Goal: Information Seeking & Learning: Compare options

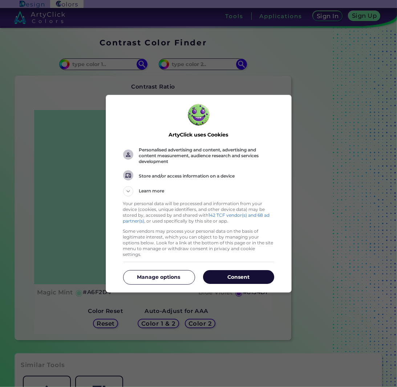
click at [219, 274] on p "Consent" at bounding box center [238, 276] width 71 height 7
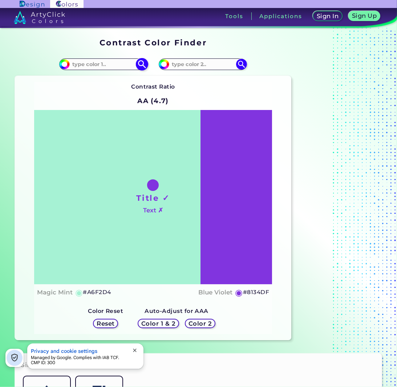
click at [115, 63] on input at bounding box center [103, 64] width 67 height 10
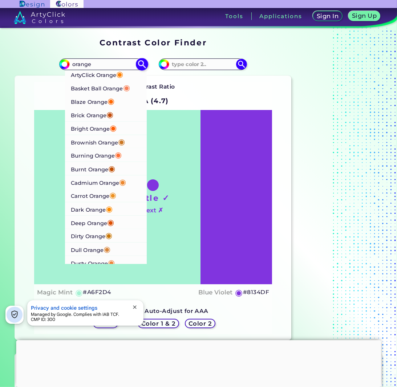
type input "orange"
click at [97, 170] on p "Burnt Orange ◉" at bounding box center [93, 167] width 44 height 13
type input "#c04e01"
type input "#C04E01"
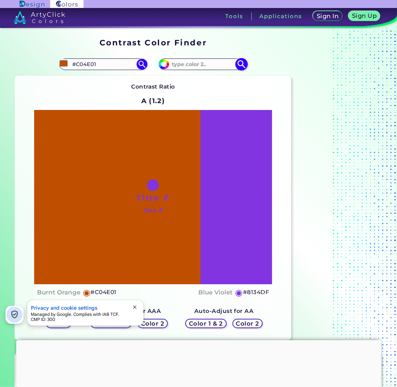
click at [214, 63] on input at bounding box center [202, 64] width 67 height 10
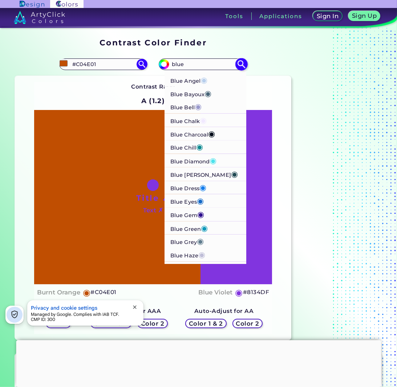
scroll to position [193, 0]
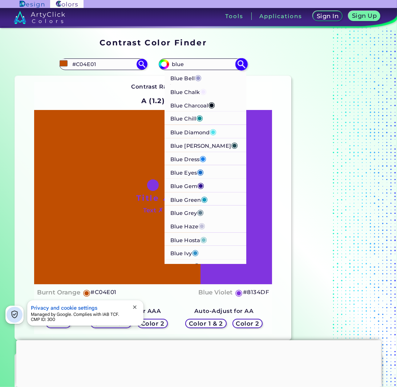
type input "blue"
click at [193, 200] on p "Blue Green ◉" at bounding box center [189, 198] width 37 height 13
type input "#0d98ba"
type input "#0D98BA"
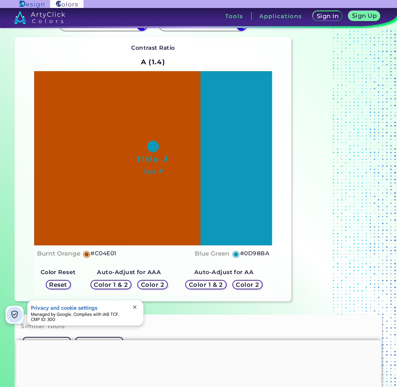
scroll to position [48, 0]
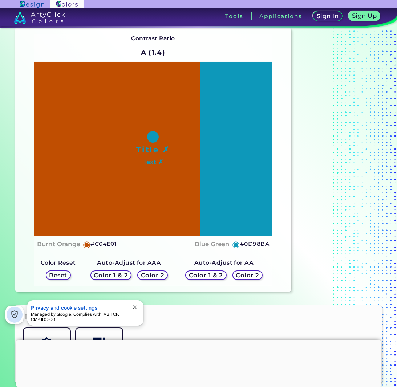
click at [200, 274] on h5 "Color 1 & 2" at bounding box center [205, 274] width 31 height 5
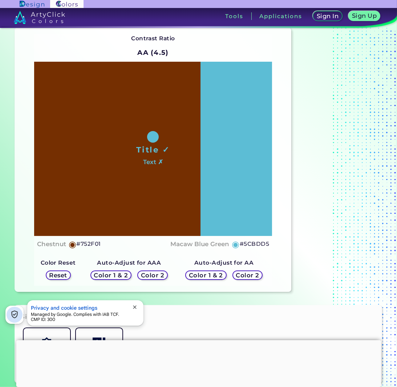
click at [108, 275] on h5 "Color 1 & 2" at bounding box center [110, 274] width 31 height 5
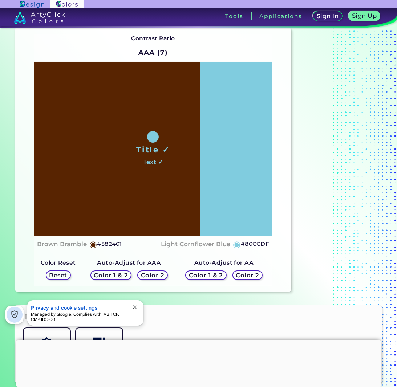
click at [197, 275] on h5 "Color 1 & 2" at bounding box center [205, 274] width 31 height 5
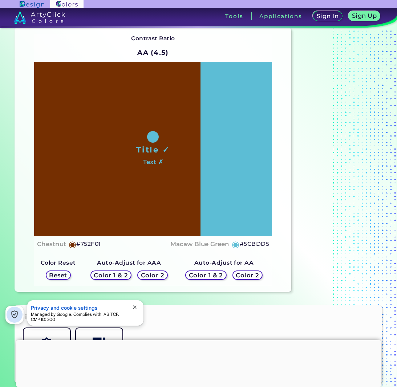
click at [117, 274] on h5 "Color 1 & 2" at bounding box center [110, 274] width 31 height 5
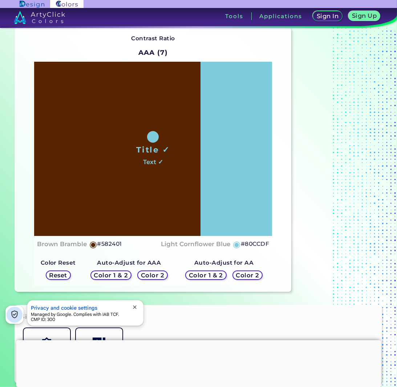
click at [152, 278] on h5 "Color 2" at bounding box center [152, 274] width 21 height 5
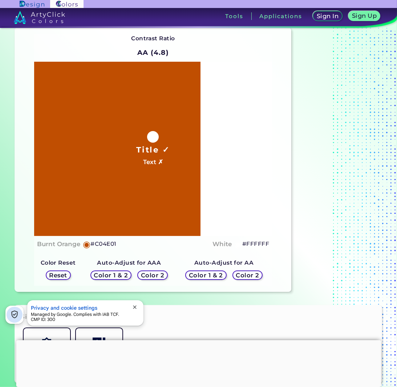
click at [111, 272] on h5 "Color 1 & 2" at bounding box center [110, 274] width 31 height 5
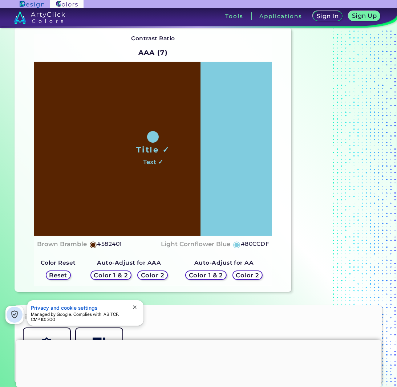
click at [197, 272] on h5 "Color 1 & 2" at bounding box center [205, 274] width 31 height 5
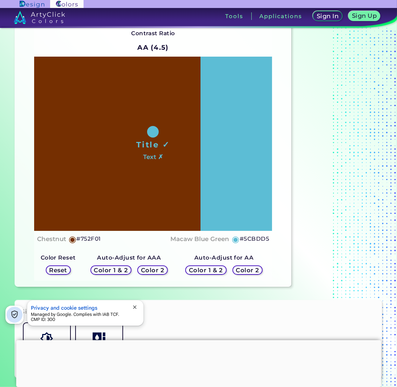
scroll to position [97, 0]
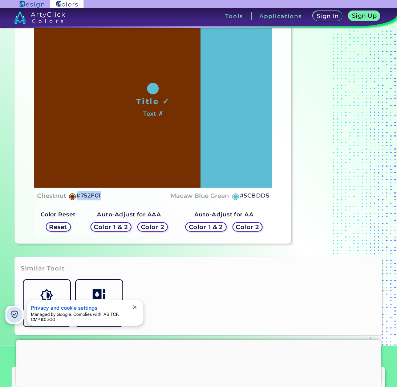
drag, startPoint x: 99, startPoint y: 194, endPoint x: 74, endPoint y: 193, distance: 24.7
click at [74, 193] on div "Chestnut ◉ #752F01" at bounding box center [69, 195] width 64 height 11
drag, startPoint x: 74, startPoint y: 193, endPoint x: 82, endPoint y: 193, distance: 7.3
copy div "◉ #752F01"
drag, startPoint x: 240, startPoint y: 194, endPoint x: 268, endPoint y: 194, distance: 27.6
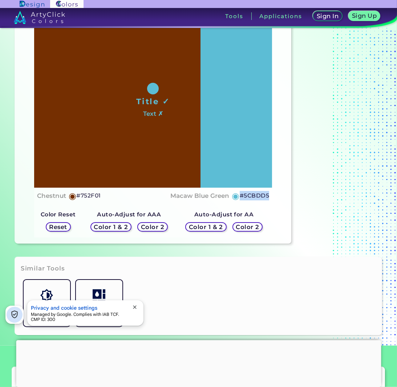
click at [268, 194] on h5 "#5CBDD5" at bounding box center [253, 195] width 29 height 9
copy h5 "#5CBDD5"
click at [268, 197] on h5 "#5CBDD5" at bounding box center [253, 195] width 29 height 9
copy h5 "#5CBDD5"
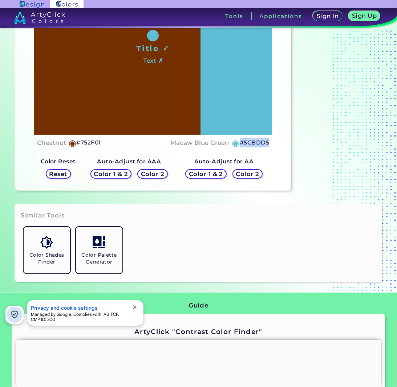
scroll to position [122, 0]
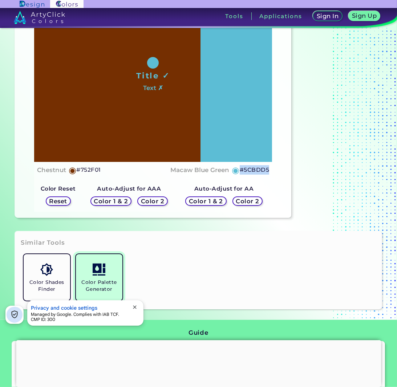
click at [102, 278] on link "Color Palette Generator" at bounding box center [99, 277] width 52 height 52
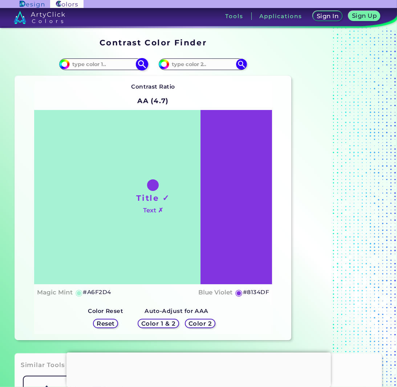
click at [62, 65] on input "#c04e01" at bounding box center [63, 63] width 9 height 9
type input "#722e00"
type input "#722E00"
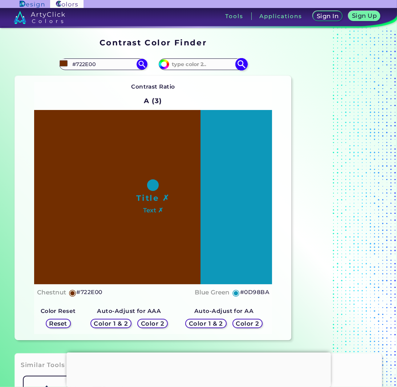
type input "#722e00"
click at [231, 65] on input at bounding box center [202, 64] width 67 height 10
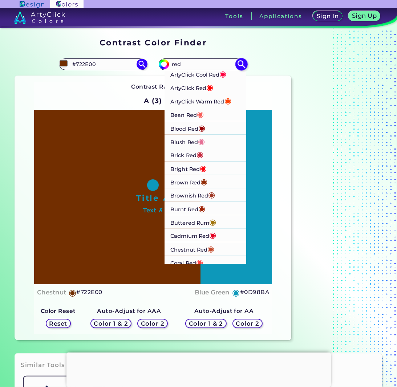
type input "red"
click at [194, 76] on p "ArtyClick Cool Red ◉" at bounding box center [199, 73] width 56 height 13
type input "#ff003f"
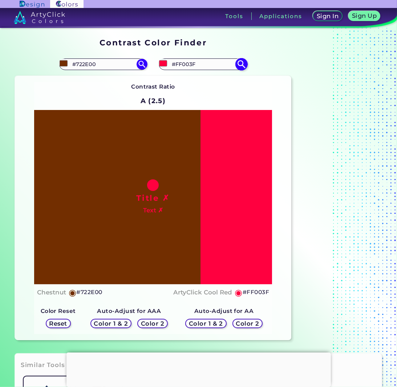
click at [208, 62] on input "#FF003F" at bounding box center [202, 64] width 67 height 10
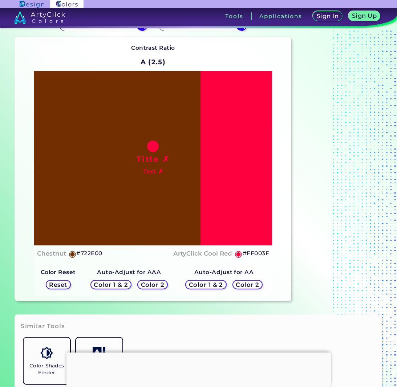
scroll to position [48, 0]
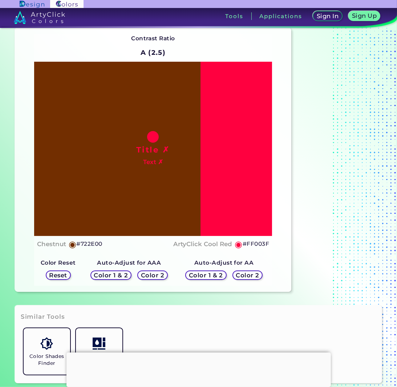
click at [240, 275] on h5 "Color 2" at bounding box center [247, 274] width 21 height 5
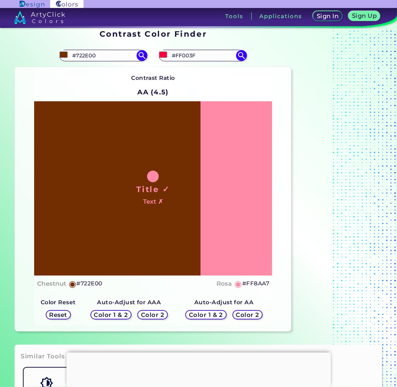
scroll to position [0, 0]
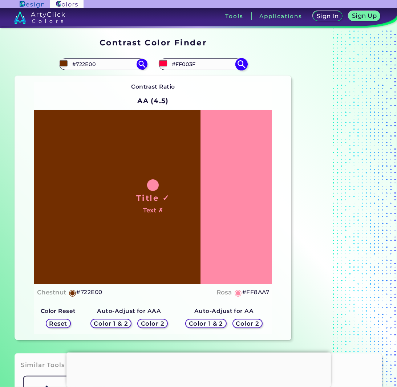
click at [208, 64] on input "#FF003F" at bounding box center [202, 64] width 67 height 10
drag, startPoint x: 202, startPoint y: 65, endPoint x: 165, endPoint y: 66, distance: 36.7
click at [165, 66] on div "#ff003f #FF003F ArtyClick Cool Red ◉ ArtyClick Red ◉ ArtyClick Warm Red ◉ Bean …" at bounding box center [203, 64] width 88 height 12
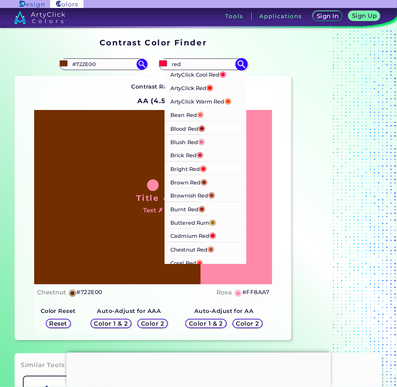
type input "red"
click at [205, 168] on span "◉" at bounding box center [203, 167] width 7 height 9
type input "#ff000d"
type input "#FF000D"
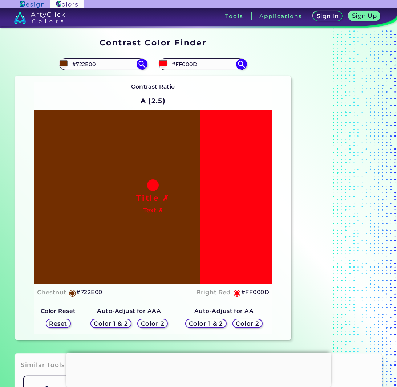
click at [243, 323] on h5 "Color 2" at bounding box center [247, 323] width 21 height 5
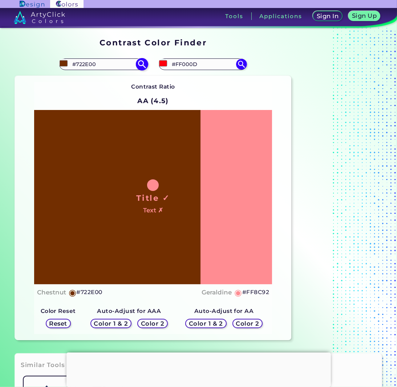
click at [78, 67] on input "#722E00" at bounding box center [103, 64] width 67 height 10
click at [66, 62] on input "#722e00" at bounding box center [63, 63] width 9 height 9
type input "#5cbdd5"
type input "#5CBDD5"
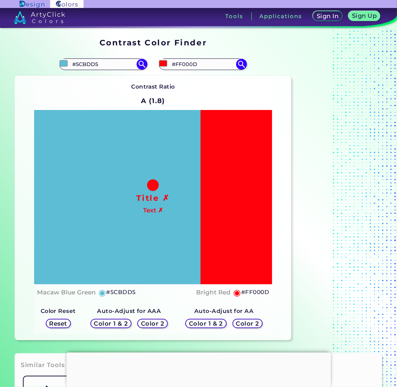
type input "#5cbdd5"
click at [246, 81] on div "Contrast Ratio A (1.8) Title ✗ Text ✗ Macaw Blue Green ◉ #5CBDD5 Bright Red ◉ R…" at bounding box center [153, 208] width 276 height 264
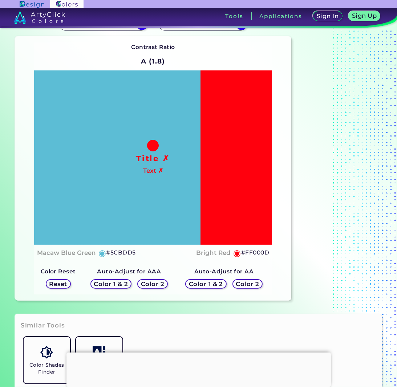
scroll to position [48, 0]
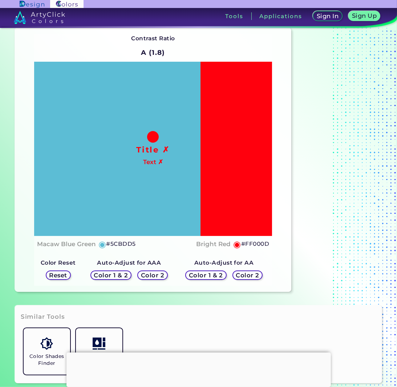
click at [242, 275] on h5 "Color 2" at bounding box center [247, 274] width 21 height 5
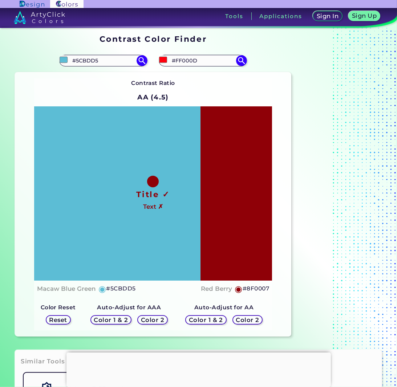
scroll to position [0, 0]
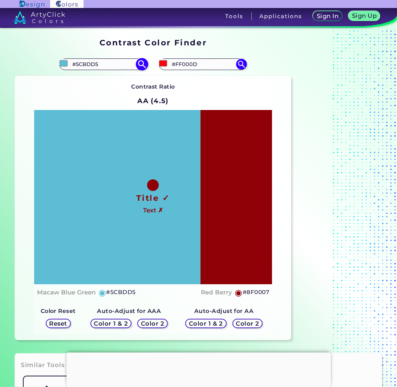
click at [123, 66] on input "#5CBDD5" at bounding box center [103, 64] width 67 height 10
click at [62, 61] on input "#5cbdd5" at bounding box center [63, 63] width 9 height 9
drag, startPoint x: 108, startPoint y: 62, endPoint x: 68, endPoint y: 70, distance: 41.2
click at [51, 61] on div "#5cbdd5 #5CBDD5" at bounding box center [84, 64] width 138 height 23
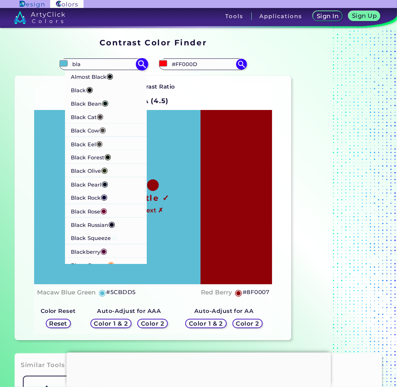
type input "bla"
click at [70, 90] on li "Black ◉" at bounding box center [106, 89] width 82 height 13
type input "#000000"
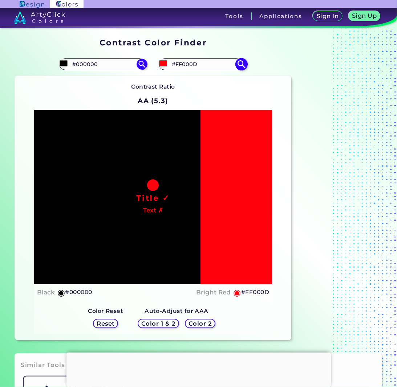
click at [164, 65] on input "#ff000d" at bounding box center [162, 63] width 9 height 9
type input "#5f2700"
type input "#5F2700"
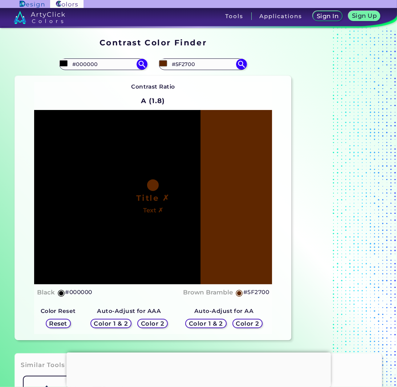
type input "#5f2700"
click at [245, 324] on h5 "Color 2" at bounding box center [246, 323] width 23 height 6
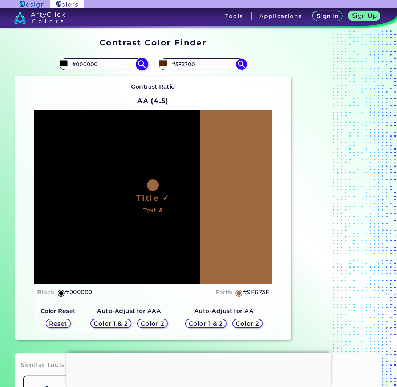
click at [61, 63] on input "#000000" at bounding box center [63, 63] width 9 height 9
drag, startPoint x: 109, startPoint y: 63, endPoint x: 0, endPoint y: 57, distance: 109.4
click at [13, 48] on section "Contrast Color Finder Contrast Color Finder #000000 #000000 Almost Black ◉ Blac…" at bounding box center [198, 189] width 397 height 323
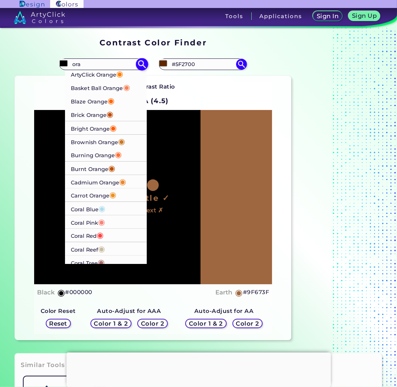
type input "ora"
click at [104, 114] on p "Brick Orange ◉" at bounding box center [92, 113] width 42 height 13
type input "#c14a09"
type input "#C14A09"
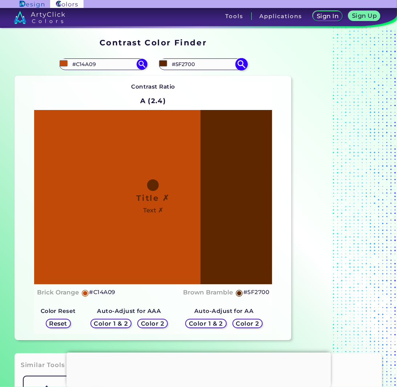
click at [164, 62] on input "#5f2700" at bounding box center [162, 63] width 9 height 9
type input "#5cbdd5"
type input "#5CBDD5"
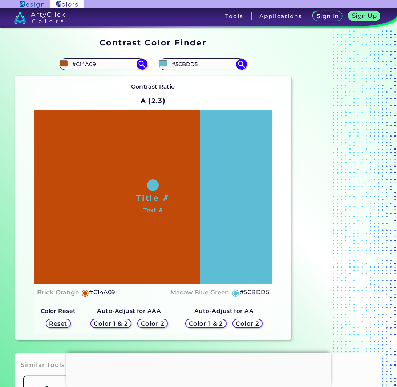
type input "#5cbdd5"
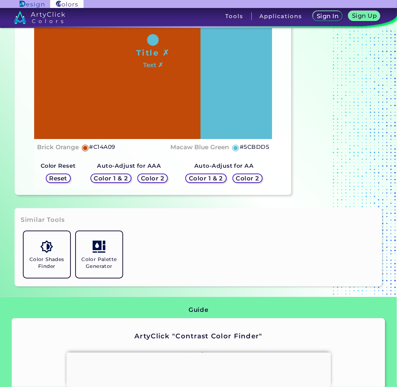
scroll to position [48, 0]
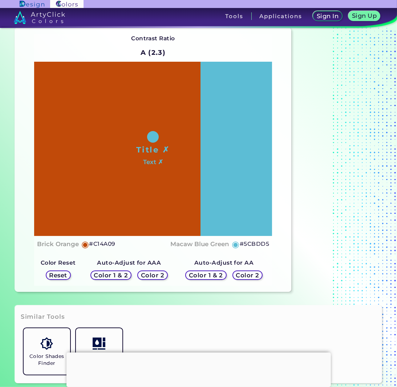
click at [207, 278] on h5 "Color 1 & 2" at bounding box center [205, 274] width 31 height 5
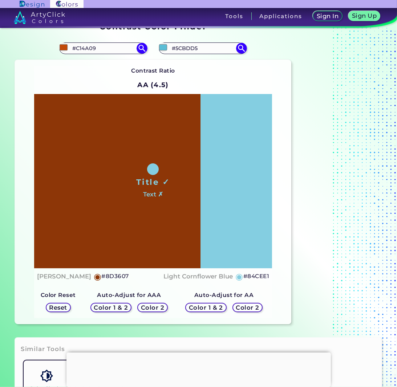
scroll to position [0, 0]
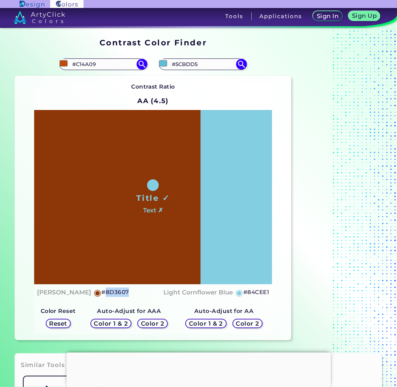
drag, startPoint x: 86, startPoint y: 292, endPoint x: 118, endPoint y: 294, distance: 32.4
click at [118, 294] on div "[PERSON_NAME] ◉ #8D3607 Light Cornflower Blue ◉ #84CEE1" at bounding box center [153, 292] width 232 height 11
click at [115, 294] on div "[PERSON_NAME] ◉ #8D3607 Light Cornflower Blue ◉ #84CEE1" at bounding box center [153, 292] width 232 height 11
drag, startPoint x: 115, startPoint y: 294, endPoint x: 103, endPoint y: 292, distance: 12.4
copy h5 "#8D3607"
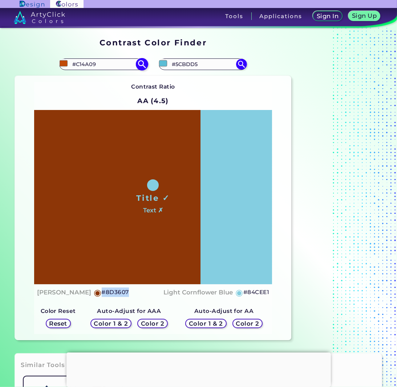
click at [64, 65] on input "#c14a09" at bounding box center [63, 63] width 9 height 9
type input "#c3a409"
type input "#C3A409"
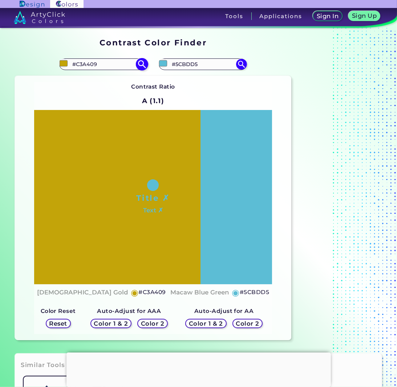
type input "#c39b09"
type input "#C39B09"
type input "#c39109"
type input "#C39109"
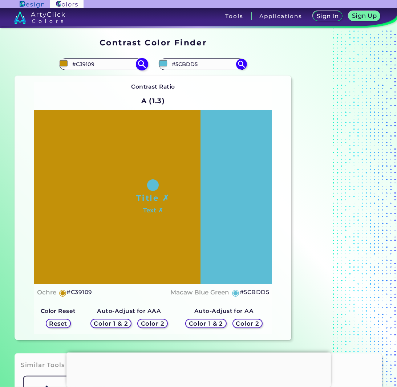
type input "#c38809"
type input "#C38809"
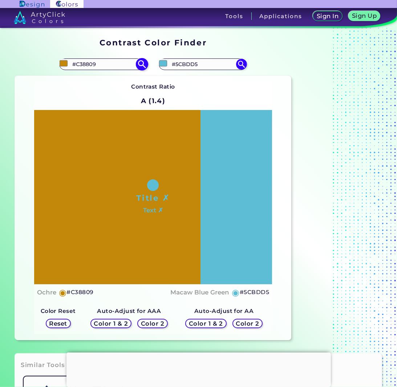
type input "#c37f09"
type input "#C37F09"
type input "#c36c09"
type input "#C36C09"
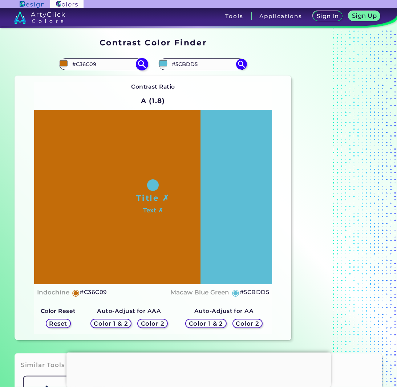
type input "#c37509"
type input "#C37509"
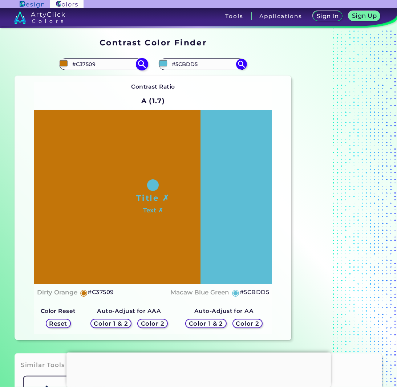
type input "#c37f09"
type input "#C37F09"
type input "#c39b09"
type input "#C39B09"
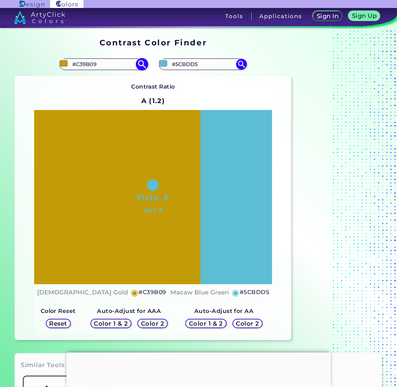
type input "#c3a409"
type input "#C3A409"
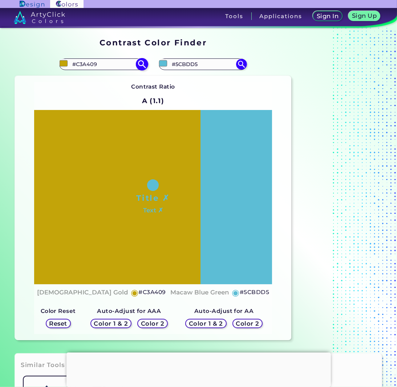
type input "#c37509"
type input "#C37509"
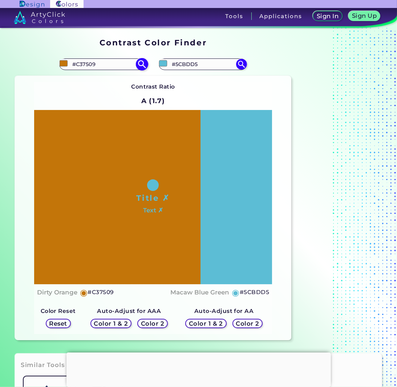
type input "#c0c309"
type input "#C0C309"
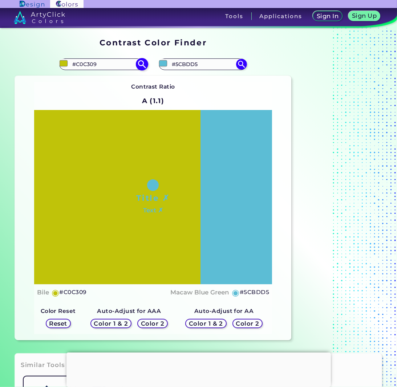
type input "#b6c309"
type input "#B6C309"
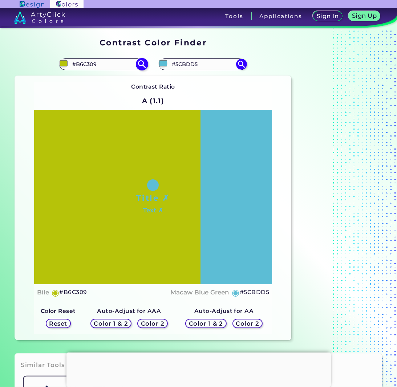
type input "#88c309"
type input "#88C309"
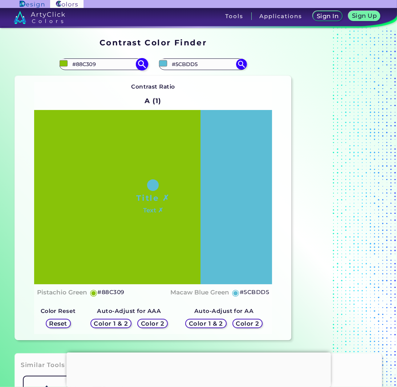
type input "#82c309"
type input "#82C309"
type input "#79c309"
type input "#79C309"
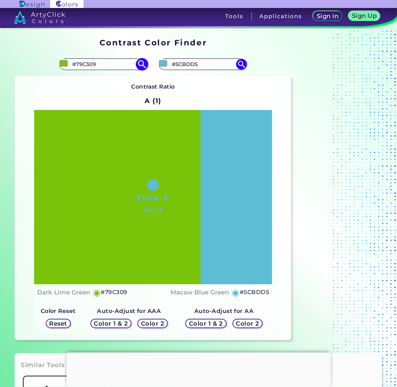
type input "#6fc309"
type input "#6FC309"
type input "#66c309"
type input "#66C309"
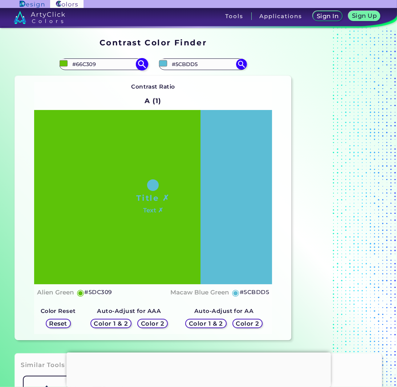
type input "#5dc309"
type input "#5DC309"
type input "#41c309"
type input "#41C309"
type input "#1fc309"
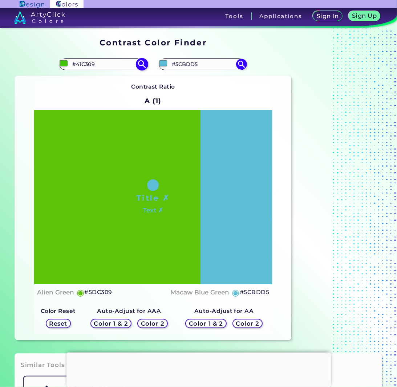
type input "#1FC309"
type input "#0cc309"
type input "#0CC309"
type input "#09c328"
type input "#09C328"
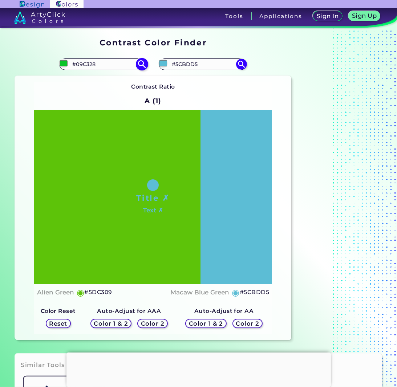
type input "#09c341"
type input "#09C341"
type input "#09c347"
type input "#09C347"
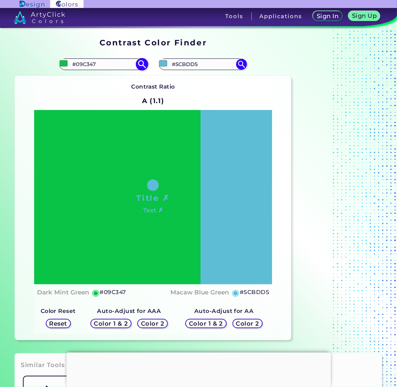
type input "#09c35a"
type input "#09C35A"
type input "#09c363"
type input "#09C363"
type input "#09c36c"
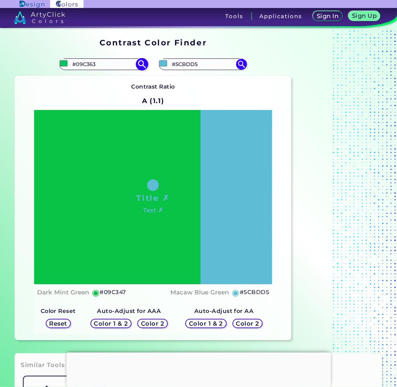
type input "#09C36C"
type input "#09c372"
type input "#09C372"
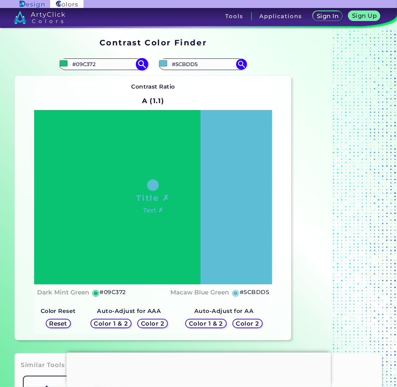
type input "#09c37c"
type input "#09C37C"
type input "#09c385"
type input "#09C385"
type input "#09c38b"
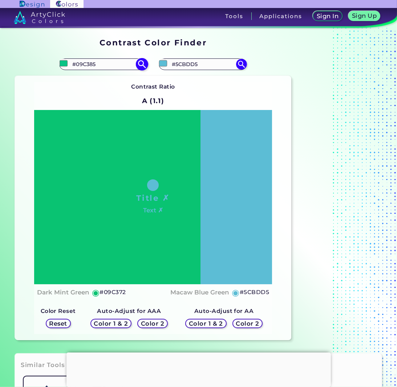
type input "#09C38B"
type input "#09c3a4"
type input "#09C3A4"
type input "#09c3b6"
type input "#09C3B6"
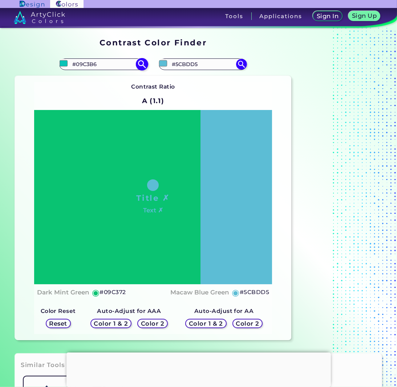
type input "#09c3c0"
type input "#09C3C0"
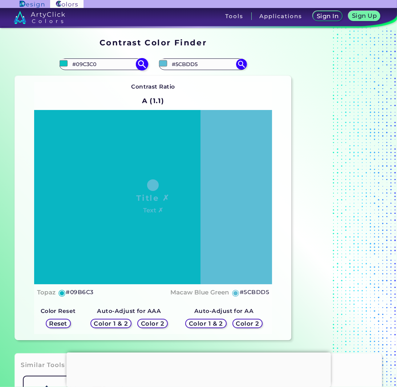
type input "#09b6c3"
type input "#09B6C3"
type input "#09a4c3"
type input "#09A4C3"
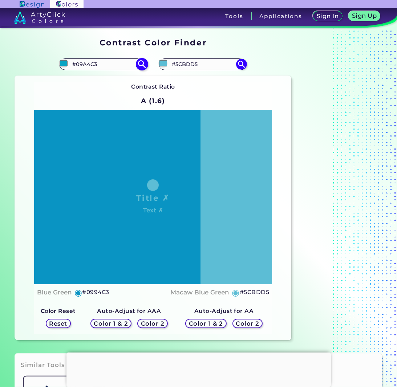
type input "#0994c3"
type input "#0994C3"
type input "#0985c3"
type input "#0985C3"
type input "#0972c3"
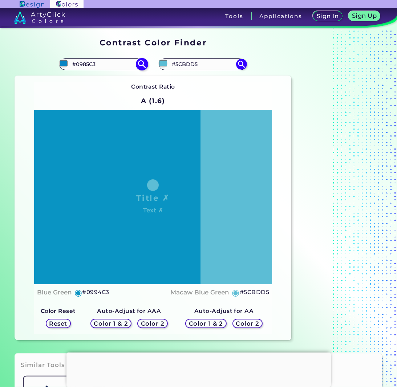
type input "#0972C3"
type input "#0963c3"
type input "#0963C3"
type input "#095ac3"
type input "#095AC3"
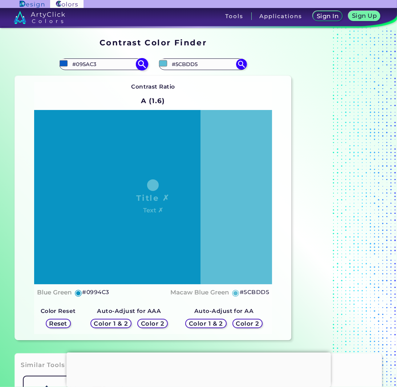
type input "#0947c3"
type input "#0947C3"
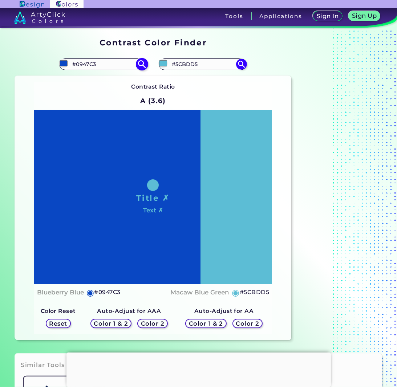
type input "#0941c3"
type input "#0941C3"
type input "#095ac3"
type input "#095AC3"
type input "#0963c3"
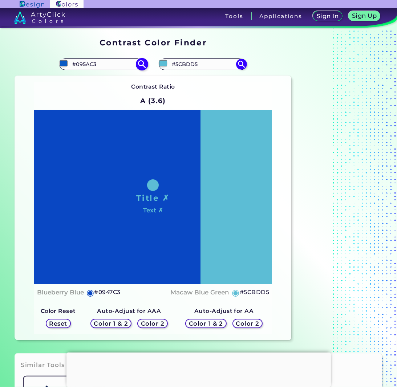
type input "#0963C3"
type input "#0985c3"
type input "#0985C3"
type input "#099ec3"
type input "#099EC3"
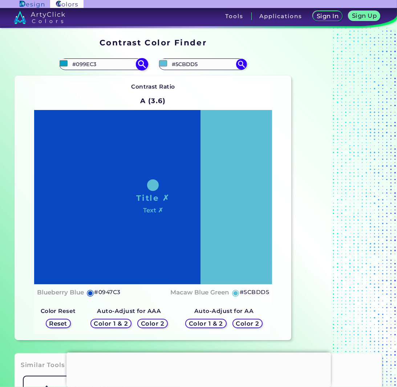
type input "#09c3c0"
type input "#09C3C0"
type input "#09c394"
type input "#09C394"
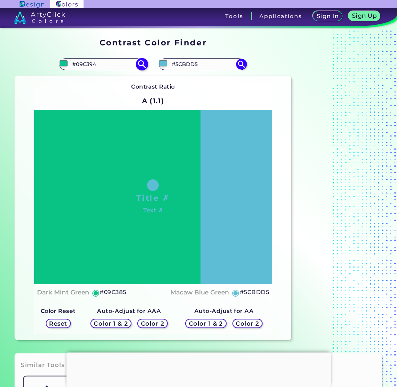
type input "#09c37c"
type input "#09C37C"
type input "#09c36c"
type input "#09C36C"
type input "#09c35a"
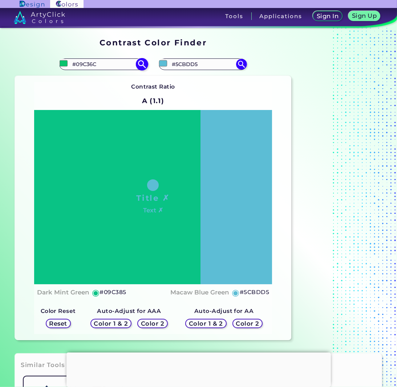
type input "#09C35A"
type input "#09c350"
type input "#09C350"
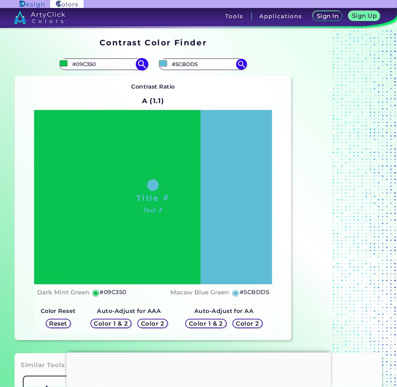
type input "#09c347"
type input "#09C347"
type input "#09c341"
type input "#09C341"
type input "#09c338"
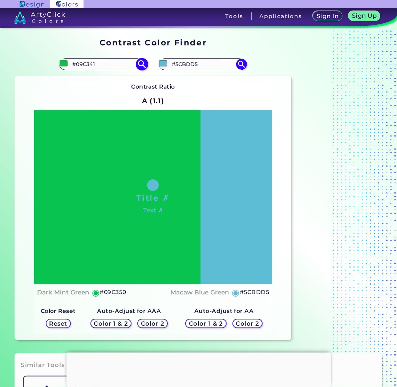
type input "#09C338"
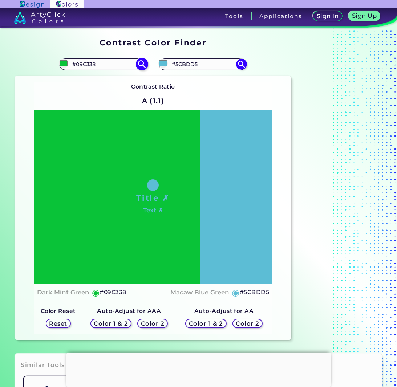
type input "#09c31f"
type input "#09C31F"
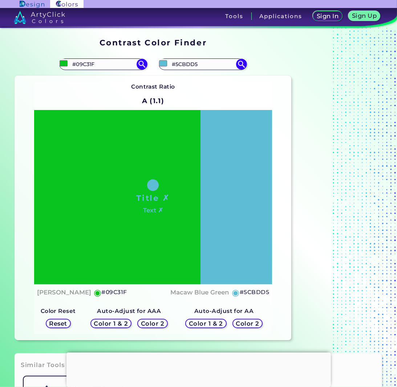
type input "#09c31f"
click at [119, 324] on h5 "Color 1 & 2" at bounding box center [110, 323] width 31 height 5
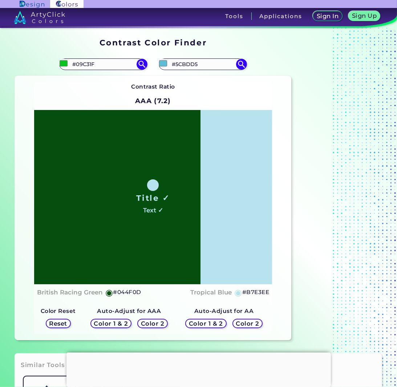
click at [152, 321] on h5 "Color 2" at bounding box center [152, 323] width 21 height 5
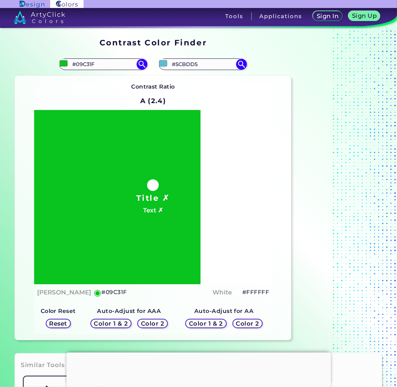
click at [118, 323] on h5 "Color 1 & 2" at bounding box center [110, 323] width 31 height 5
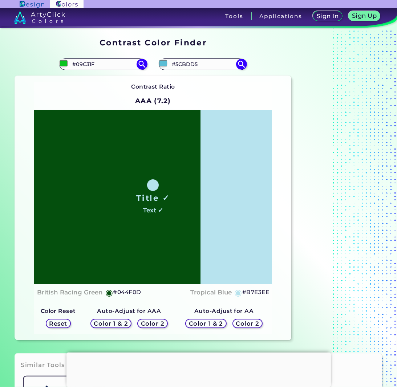
drag, startPoint x: 123, startPoint y: 66, endPoint x: 46, endPoint y: 57, distance: 77.4
click at [46, 57] on div "#09c31f #09C31F ArtyClick Orange ◉ Basket Ball Orange ◉ Blaze Orange ◉ Brick Or…" at bounding box center [84, 64] width 138 height 23
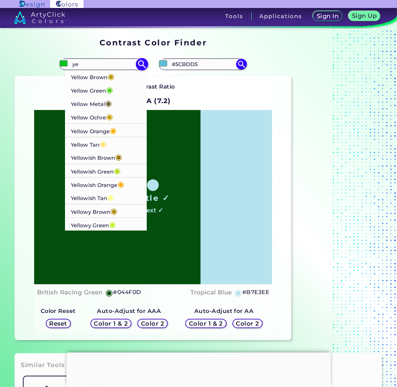
type input "ye"
click at [81, 188] on p "Yellowish Orange ◉" at bounding box center [97, 183] width 53 height 13
type input "#ffab0f"
type input "#FFAB0F"
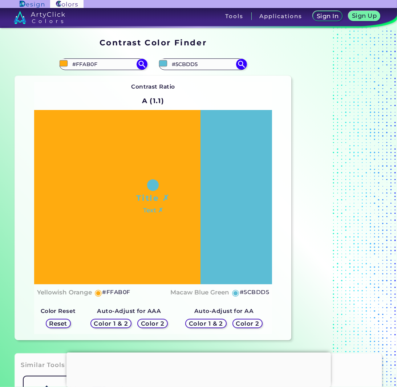
click at [205, 325] on h5 "Color 1 & 2" at bounding box center [205, 323] width 31 height 5
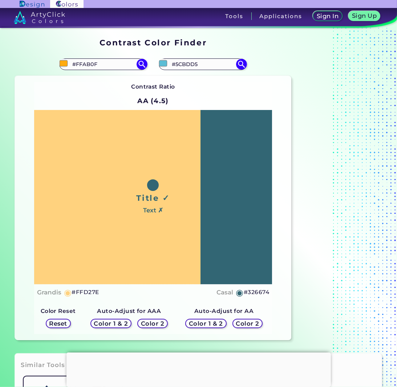
click at [117, 324] on h5 "Color 1 & 2" at bounding box center [110, 323] width 33 height 6
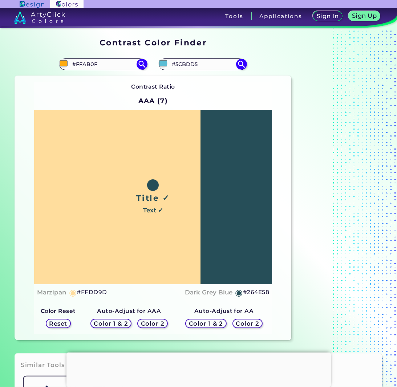
click at [154, 324] on h5 "Color 2" at bounding box center [152, 323] width 21 height 5
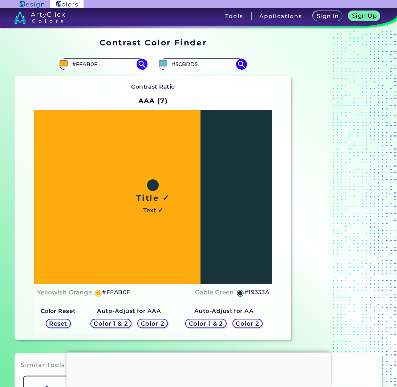
click at [198, 321] on h5 "Color 1 & 2" at bounding box center [205, 323] width 31 height 5
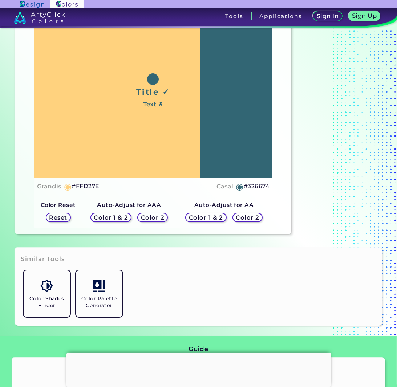
scroll to position [97, 0]
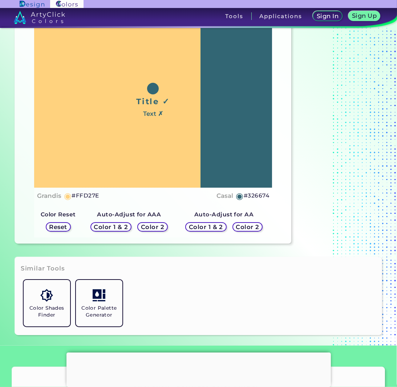
click at [121, 225] on h5 "Color 1 & 2" at bounding box center [111, 227] width 32 height 6
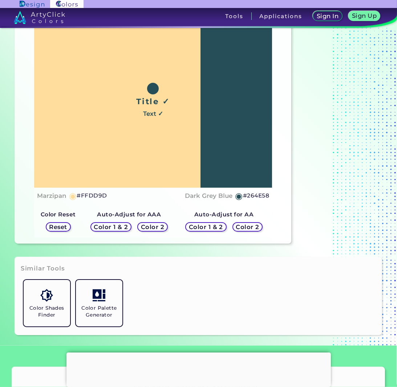
click at [146, 227] on h5 "Color 2" at bounding box center [152, 226] width 21 height 5
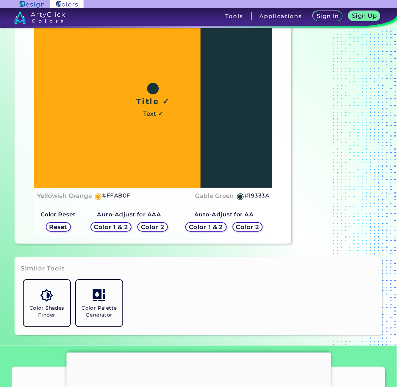
click at [210, 227] on h5 "Color 1 & 2" at bounding box center [205, 226] width 31 height 5
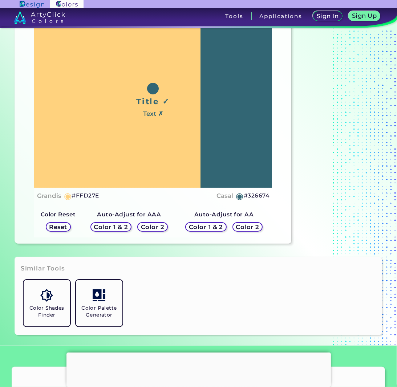
click at [243, 229] on h5 "Color 2" at bounding box center [247, 226] width 21 height 5
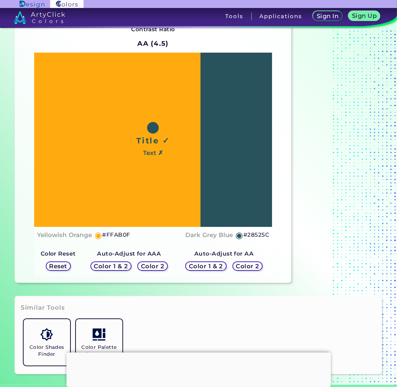
scroll to position [48, 0]
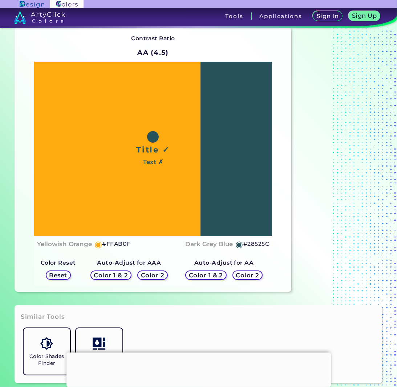
click at [208, 273] on h5 "Color 1 & 2" at bounding box center [206, 275] width 34 height 6
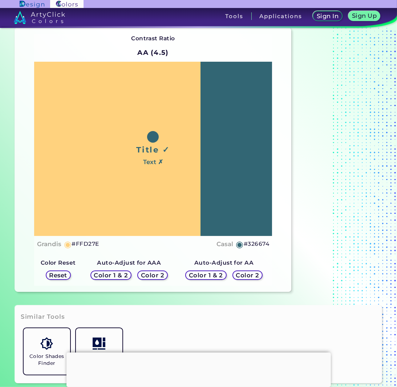
click at [238, 275] on h5 "Color 2" at bounding box center [247, 274] width 21 height 5
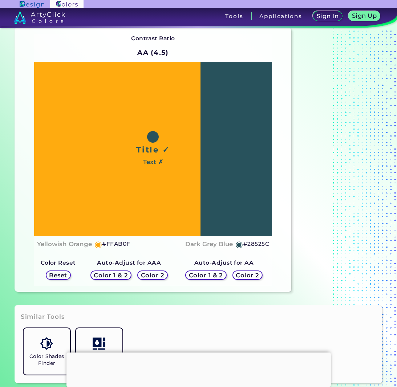
scroll to position [0, 0]
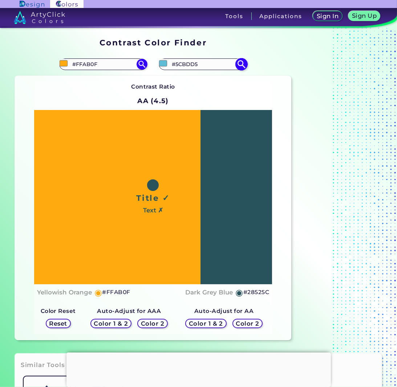
click at [194, 64] on input "#5CBDD5" at bounding box center [202, 64] width 67 height 10
click at [163, 62] on input "#5cbdd5" at bounding box center [162, 63] width 9 height 9
type input "#63c2d9"
type input "#63C2D9"
type input "#69c6dd"
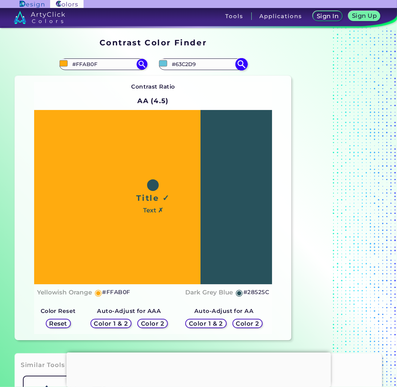
type input "#69C6DD"
type input "#6fcbe2"
type input "#6FCBE2"
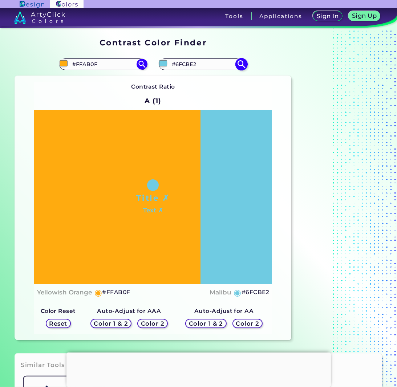
type input "#70cae1"
type input "#70CAE1"
type input "#72cde3"
type input "#72CDE3"
type input "#73cce2"
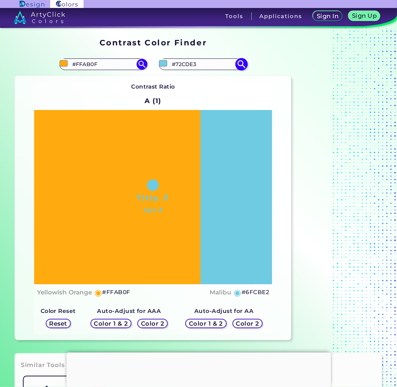
type input "#73CCE2"
type input "#74cce2"
type input "#74CCE2"
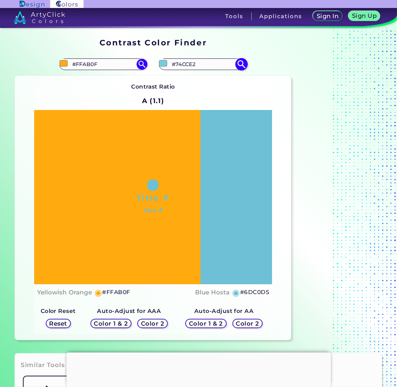
type input "#6dc0d5"
type input "#6DC0D5"
type input "#68bbcf"
type input "#68BBCF"
type input "#69bace"
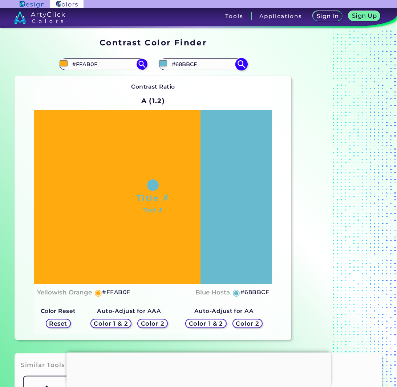
type input "#69BACE"
type input "#66b8cc"
type input "#66B8CC"
type input "#67b7cb"
type input "#67B7CB"
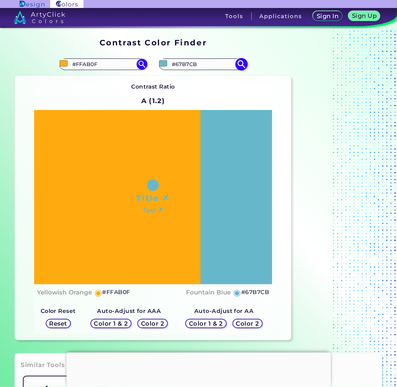
type input "#64b1c4"
type input "#64B1C4"
type input "#5fa7b9"
type input "#5FA7B9"
type input "#5da4b6"
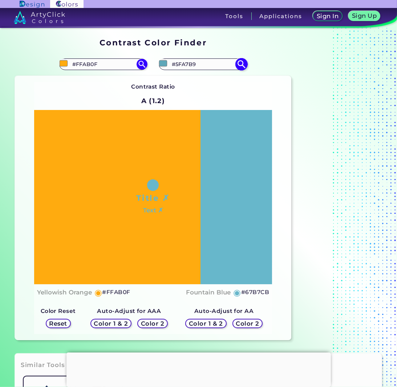
type input "#5DA4B6"
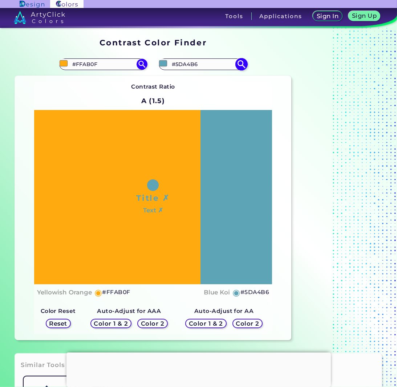
type input "#5ba2b3"
type input "#5BA2B3"
type input "#5b9eae"
type input "#5B9EAE"
type input "#589cad"
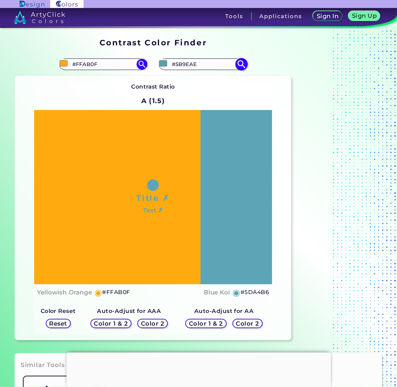
type input "#589CAD"
type input "#5599aa"
type input "#5599AA"
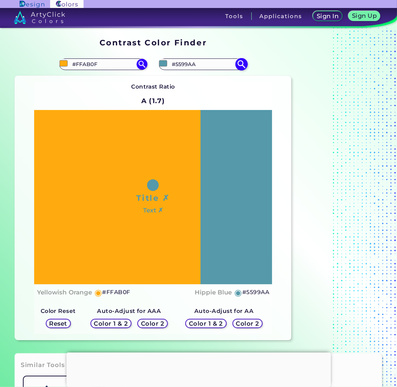
type input "#5694a4"
type input "#5694A4"
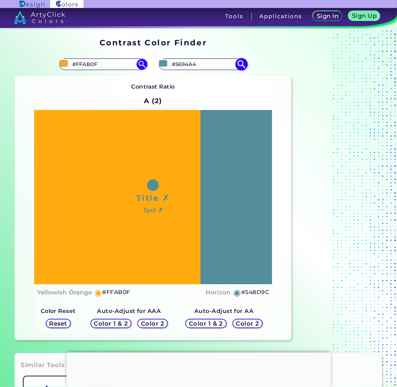
type input "#548d9c"
type input "#548D9C"
type input "#558d9b"
type input "#558D9B"
type input "#548996"
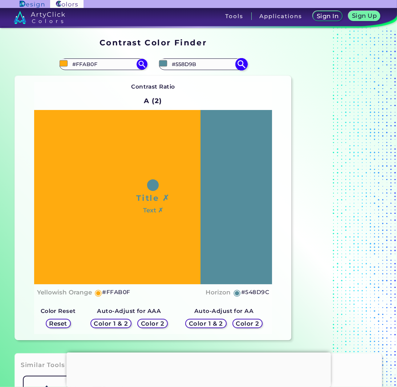
type input "#548996"
type input "#538693"
type input "#52828e"
type input "#52828E"
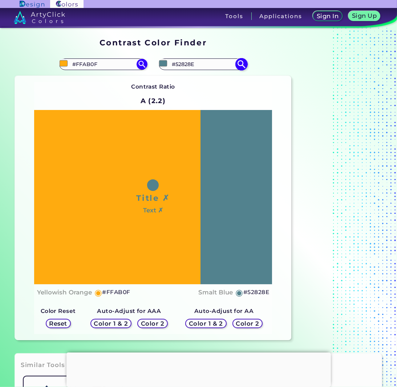
type input "#4e7c88"
type input "#4E7C88"
type input "#4f7c87"
type input "#4F7C87"
type input "#4d7984"
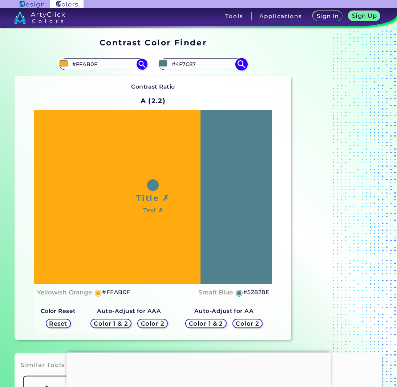
type input "#4D7984"
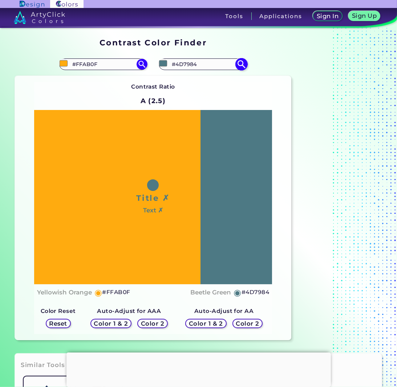
type input "#4d7580"
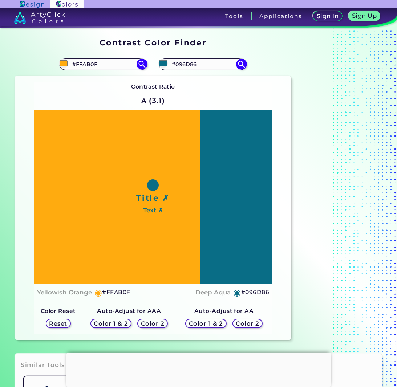
click at [209, 321] on h5 "Color 1 & 2" at bounding box center [205, 323] width 31 height 5
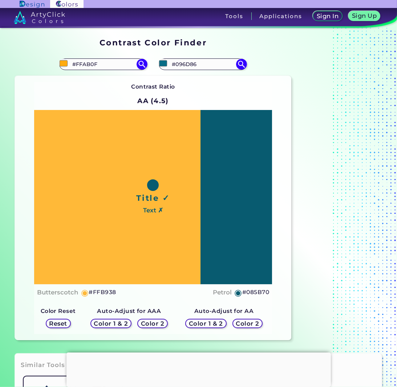
click at [201, 321] on h5 "Color 1 & 2" at bounding box center [205, 323] width 31 height 5
click at [202, 324] on h5 "Color 1 & 2" at bounding box center [205, 323] width 31 height 5
click at [164, 63] on input "#096d86" at bounding box center [162, 63] width 9 height 9
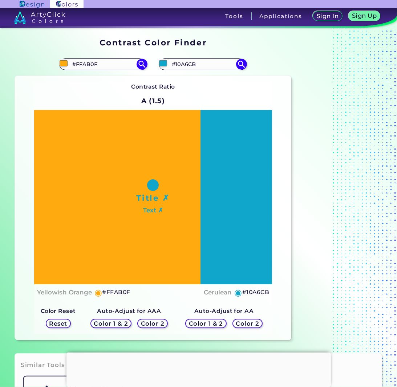
click at [212, 325] on h5 "Color 1 & 2" at bounding box center [205, 323] width 31 height 5
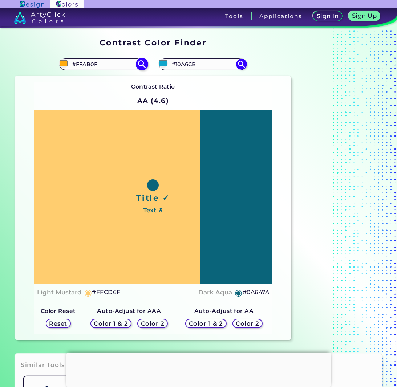
click at [62, 63] on input "#ffab0f" at bounding box center [63, 63] width 9 height 9
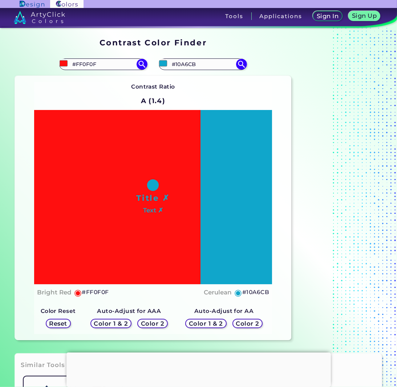
click at [208, 325] on h5 "Color 1 & 2" at bounding box center [205, 323] width 31 height 5
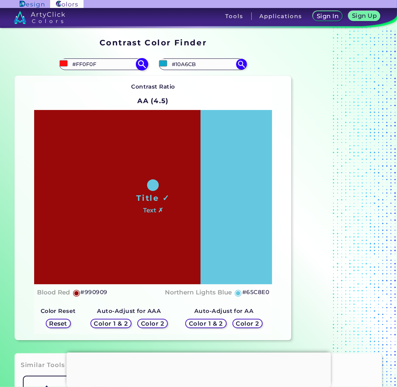
click at [65, 65] on input "#ff0f0f" at bounding box center [63, 63] width 9 height 9
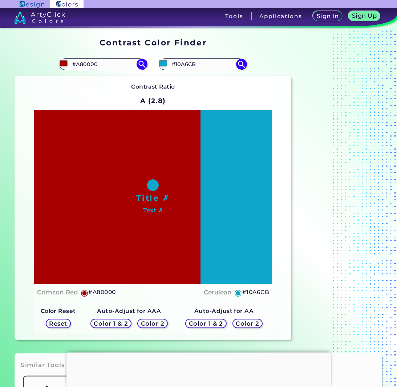
click at [214, 86] on div "Contrast Ratio A (2.8) Title ✗ Text ✗ Crimson Red ◉ #A80000 ◉" at bounding box center [153, 208] width 238 height 252
click at [241, 322] on h5 "Color 2" at bounding box center [247, 323] width 21 height 5
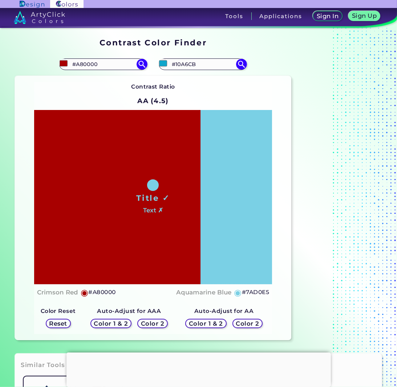
drag, startPoint x: 249, startPoint y: 144, endPoint x: 237, endPoint y: 294, distance: 150.0
click at [237, 294] on h5 "◉" at bounding box center [238, 292] width 8 height 9
drag, startPoint x: 243, startPoint y: 293, endPoint x: 268, endPoint y: 293, distance: 25.0
click at [268, 293] on h5 "#7AD0E5" at bounding box center [255, 291] width 27 height 9
copy h5 "#7AD0E5"
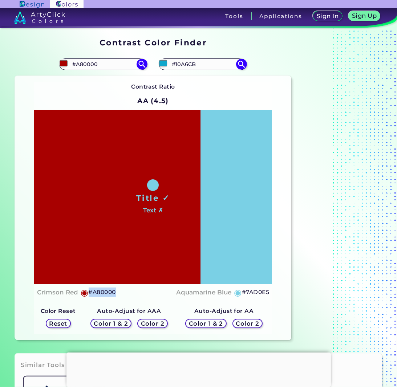
drag, startPoint x: 89, startPoint y: 291, endPoint x: 118, endPoint y: 292, distance: 28.7
click at [118, 292] on div "Crimson Red ◉ #A80000 Aquamarine Blue ◉ #7AD0E5" at bounding box center [153, 292] width 232 height 11
copy h5 "#A80000"
drag, startPoint x: 202, startPoint y: 65, endPoint x: 167, endPoint y: 58, distance: 35.8
click at [167, 58] on div "#10a6cb #10A6CB ArtyClick Cool Red ◉ ArtyClick Red ◉ ArtyClick Warm Red ◉ Bean …" at bounding box center [203, 64] width 88 height 12
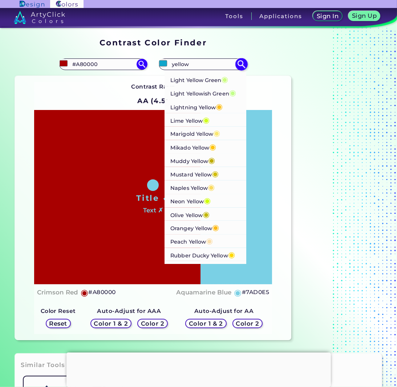
scroll to position [485, 0]
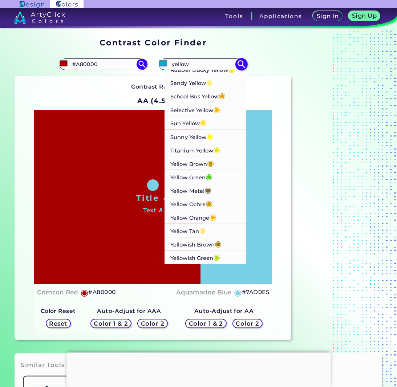
click at [188, 121] on p "Sun Yellow ◉" at bounding box center [189, 122] width 36 height 13
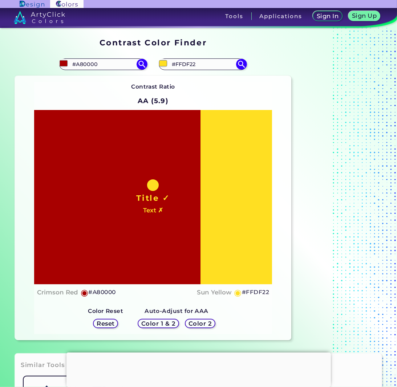
scroll to position [48, 0]
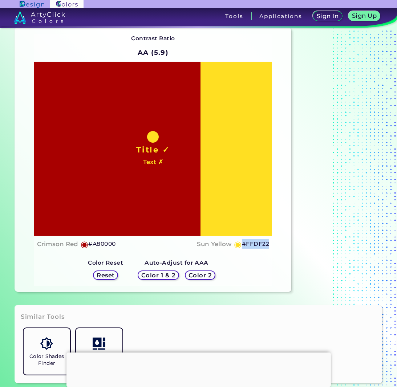
drag, startPoint x: 251, startPoint y: 193, endPoint x: 274, endPoint y: 246, distance: 57.6
click at [274, 246] on div "Contrast Ratio AA (5.9) Title ✓ Text ✗ Crimson Red ◉ #A80000 Sun Yellow ◉ #FFDF…" at bounding box center [153, 160] width 276 height 264
copy h5 "#FFDF22"
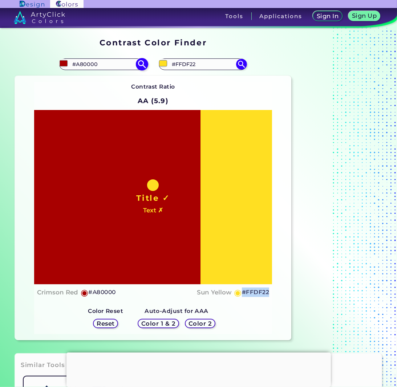
click at [65, 63] on input "#a80000" at bounding box center [63, 63] width 9 height 9
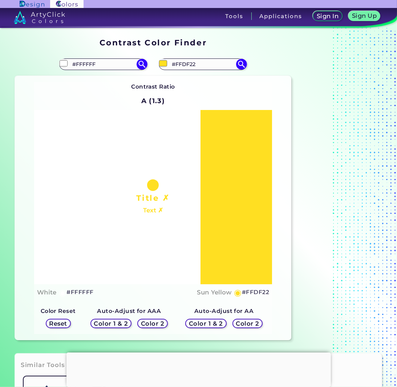
click at [218, 87] on div "Contrast Ratio A (1.3) Title ✗ Text ✗ White ◉ #FFFFFF Sun Yellow" at bounding box center [153, 208] width 238 height 252
click at [238, 323] on h5 "Color 2" at bounding box center [247, 323] width 21 height 5
